Goal: Contribute content: Contribute content

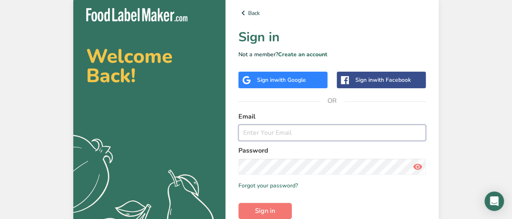
click at [266, 133] on input "email" at bounding box center [331, 133] width 187 height 16
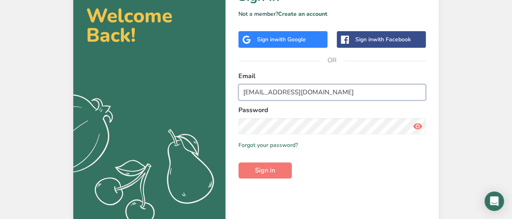
type input "kaykikine@yahoo.com"
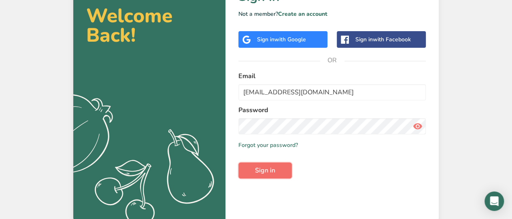
click at [265, 171] on span "Sign in" at bounding box center [265, 171] width 20 height 10
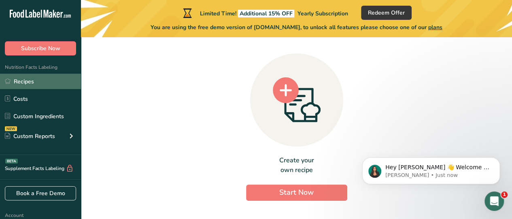
click at [21, 80] on link "Recipes" at bounding box center [40, 81] width 81 height 15
click at [22, 80] on link "Recipes" at bounding box center [40, 81] width 81 height 15
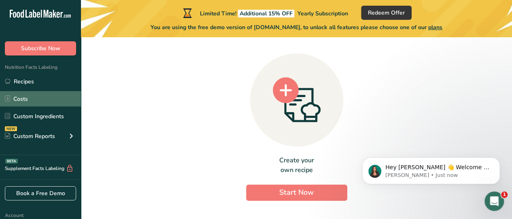
click at [22, 98] on link "Costs" at bounding box center [40, 98] width 81 height 15
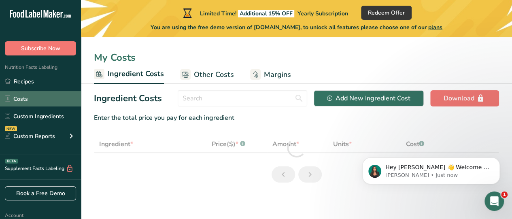
select select "1"
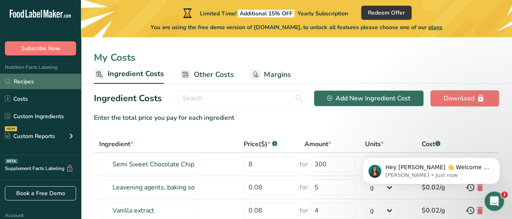
click at [28, 81] on link "Recipes" at bounding box center [40, 81] width 81 height 15
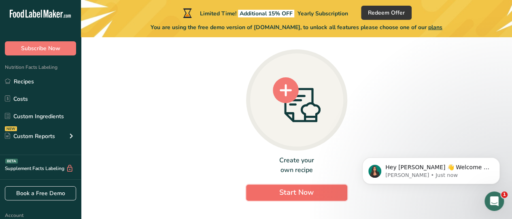
click at [283, 191] on span "Start Now" at bounding box center [296, 192] width 34 height 10
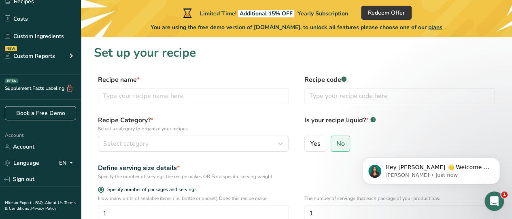
scroll to position [81, 0]
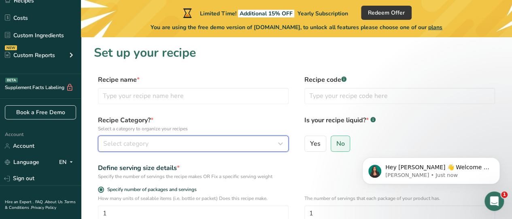
click at [164, 144] on div "Select category" at bounding box center [190, 144] width 175 height 10
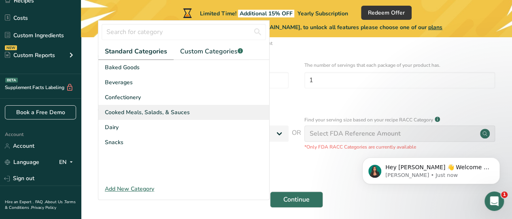
scroll to position [84, 0]
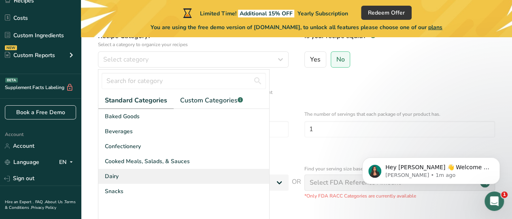
click at [120, 176] on div "Dairy" at bounding box center [183, 176] width 171 height 15
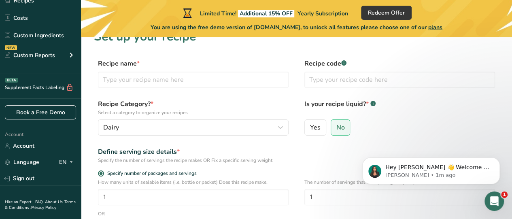
scroll to position [0, 0]
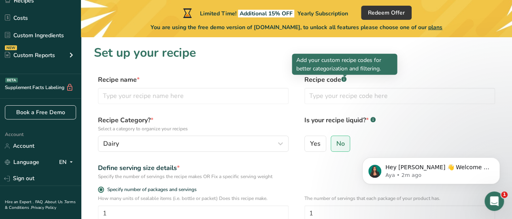
click at [344, 79] on rect at bounding box center [343, 78] width 5 height 5
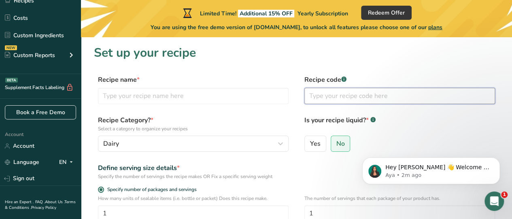
click at [326, 97] on input "text" at bounding box center [399, 96] width 191 height 16
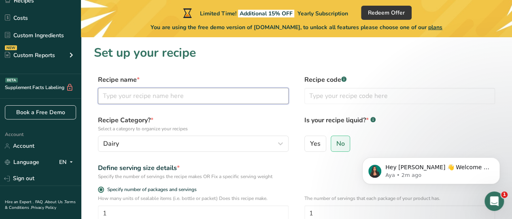
click at [170, 98] on input "text" at bounding box center [193, 96] width 191 height 16
type input "Kremas"
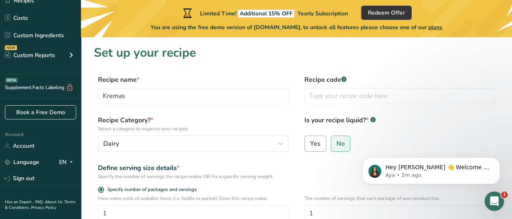
click at [316, 145] on span "Yes" at bounding box center [315, 144] width 11 height 8
click at [310, 145] on input "Yes" at bounding box center [307, 143] width 5 height 5
radio input "true"
radio input "false"
select select "22"
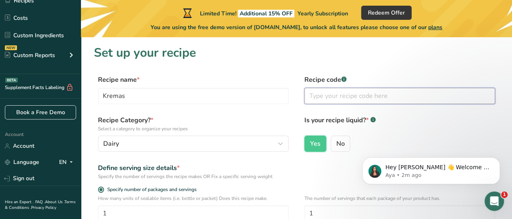
click at [339, 97] on input "text" at bounding box center [399, 96] width 191 height 16
click at [340, 97] on input "text" at bounding box center [399, 96] width 191 height 16
type input "2"
type input "k"
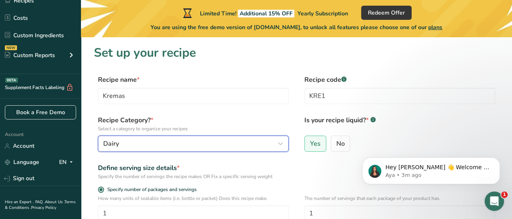
click at [152, 138] on button "Dairy" at bounding box center [193, 144] width 191 height 16
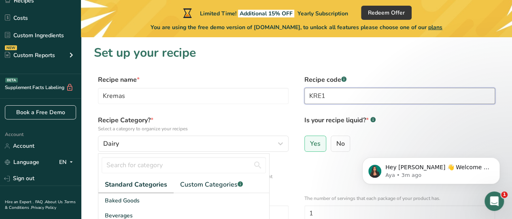
click at [327, 96] on input "KRE1" at bounding box center [399, 96] width 191 height 16
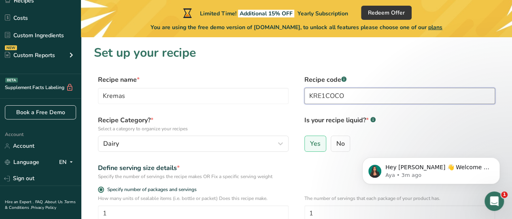
drag, startPoint x: 326, startPoint y: 96, endPoint x: 349, endPoint y: 95, distance: 23.1
click at [349, 95] on input "KRE1COCO" at bounding box center [399, 96] width 191 height 16
drag, startPoint x: 322, startPoint y: 95, endPoint x: 356, endPoint y: 98, distance: 33.7
click at [356, 98] on input "KRE1COCO" at bounding box center [399, 96] width 191 height 16
click at [342, 95] on input "KRECOCO" at bounding box center [399, 96] width 191 height 16
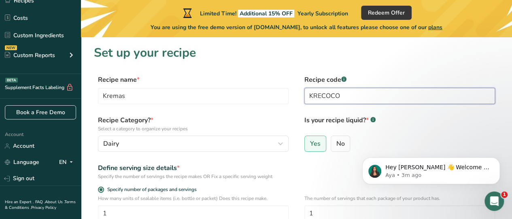
click at [340, 95] on input "KRECOCO" at bounding box center [399, 96] width 191 height 16
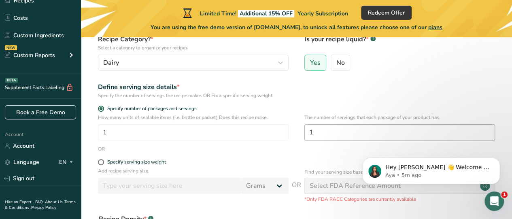
type input "KRECO"
click at [319, 132] on input "1" at bounding box center [399, 132] width 191 height 16
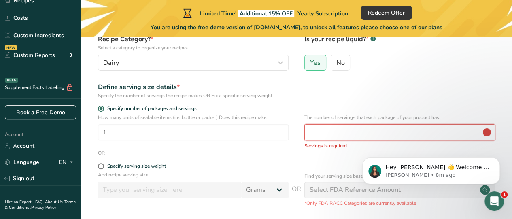
click at [327, 136] on input "number" at bounding box center [399, 132] width 191 height 16
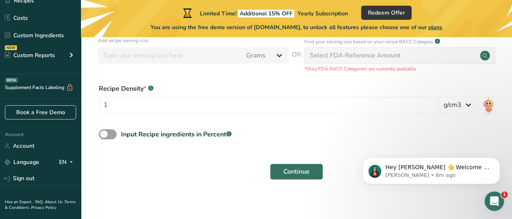
scroll to position [215, 0]
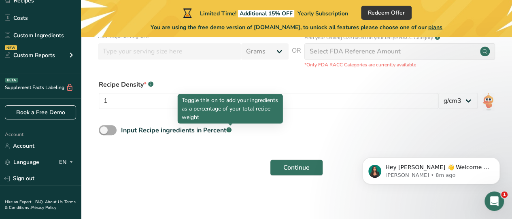
type input "8"
click at [229, 130] on icon at bounding box center [229, 130] width 0 height 2
click at [104, 130] on input "Input Recipe ingredients in Percent .a-a{fill:#347362;}.b-a{fill:#fff;}" at bounding box center [101, 129] width 5 height 5
checkbox input "true"
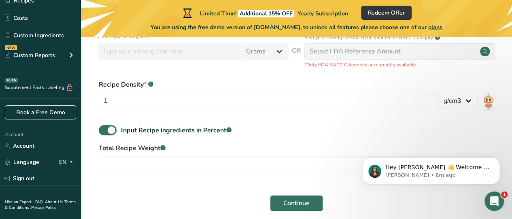
click at [120, 149] on label "Total Recipe Weight .a-a{fill:#347362;}.b-a{fill:#fff;}" at bounding box center [296, 148] width 395 height 10
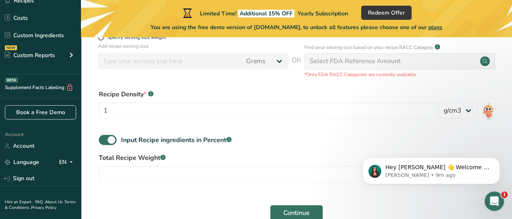
scroll to position [251, 0]
